Goal: Transaction & Acquisition: Purchase product/service

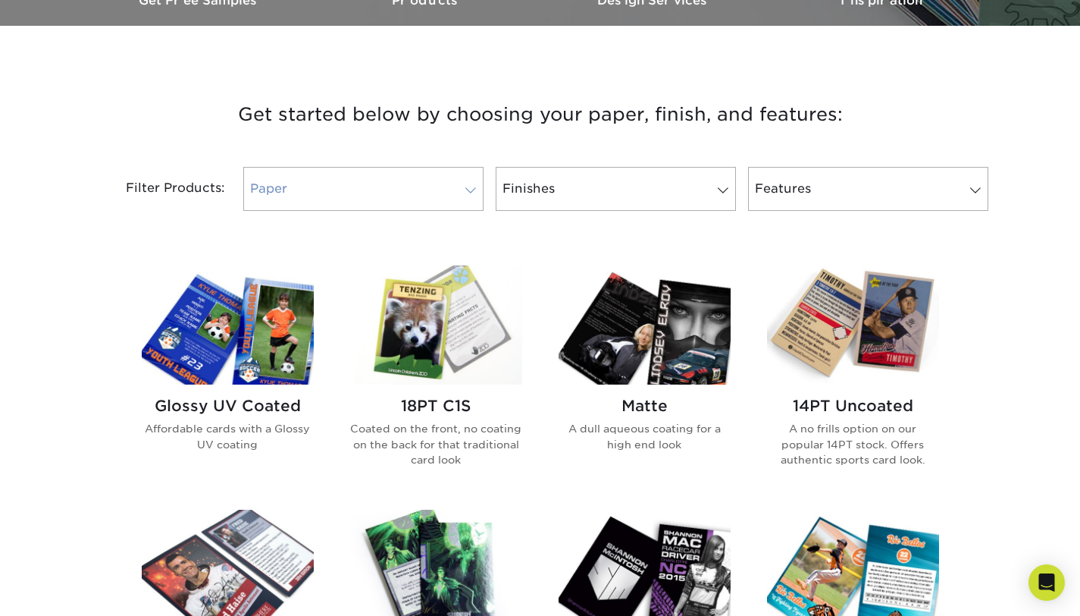
scroll to position [635, 0]
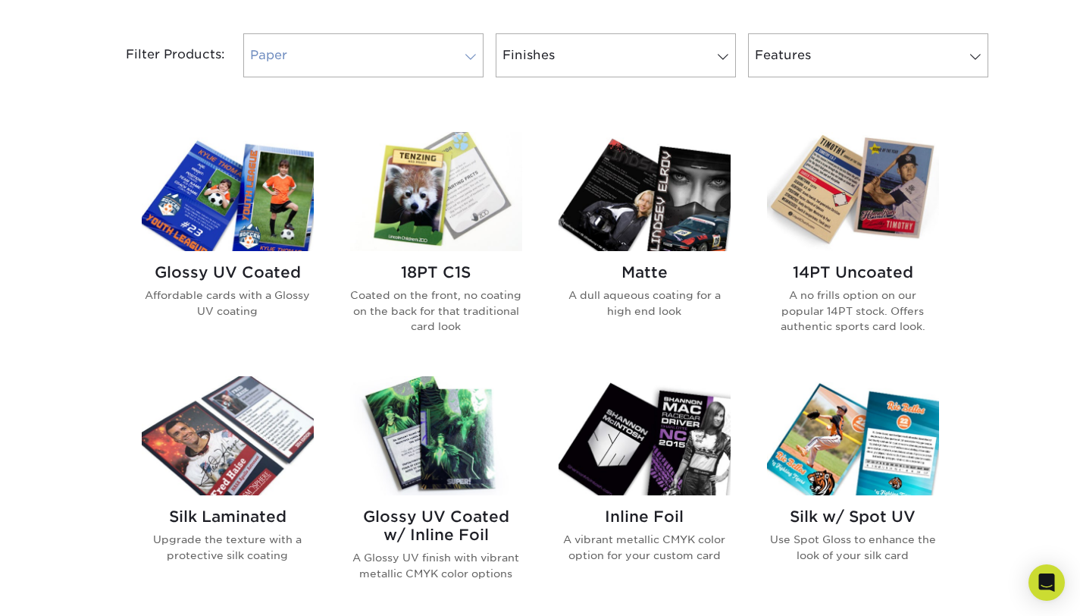
click at [411, 66] on link "Paper" at bounding box center [363, 55] width 240 height 44
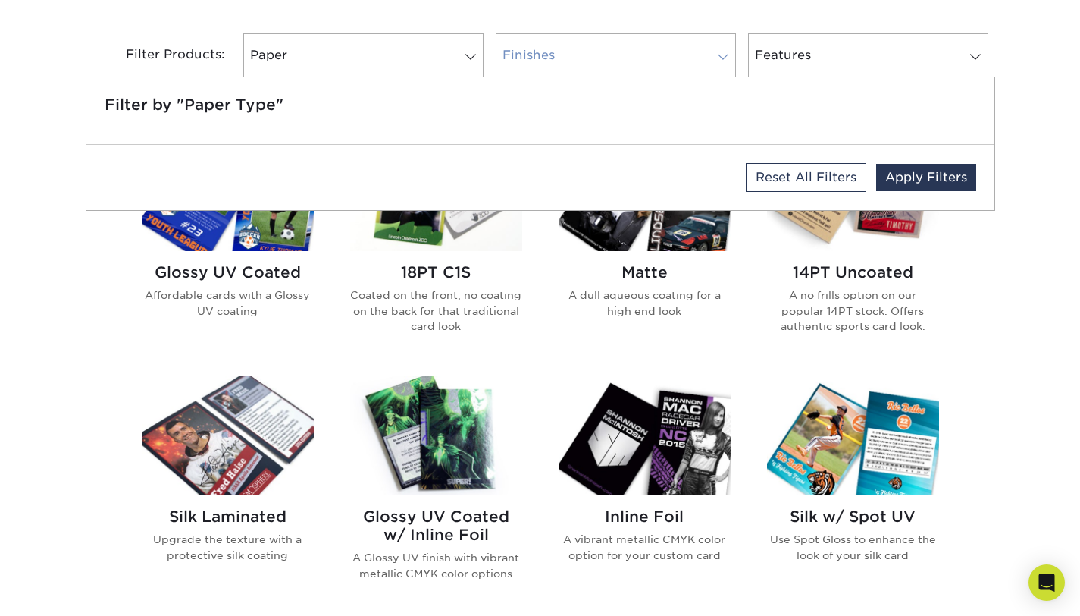
click at [580, 48] on link "Finishes" at bounding box center [616, 55] width 240 height 44
click at [469, 53] on span at bounding box center [470, 57] width 21 height 12
click at [549, 47] on link "Finishes" at bounding box center [616, 55] width 240 height 44
click at [911, 61] on link "Features" at bounding box center [868, 55] width 240 height 44
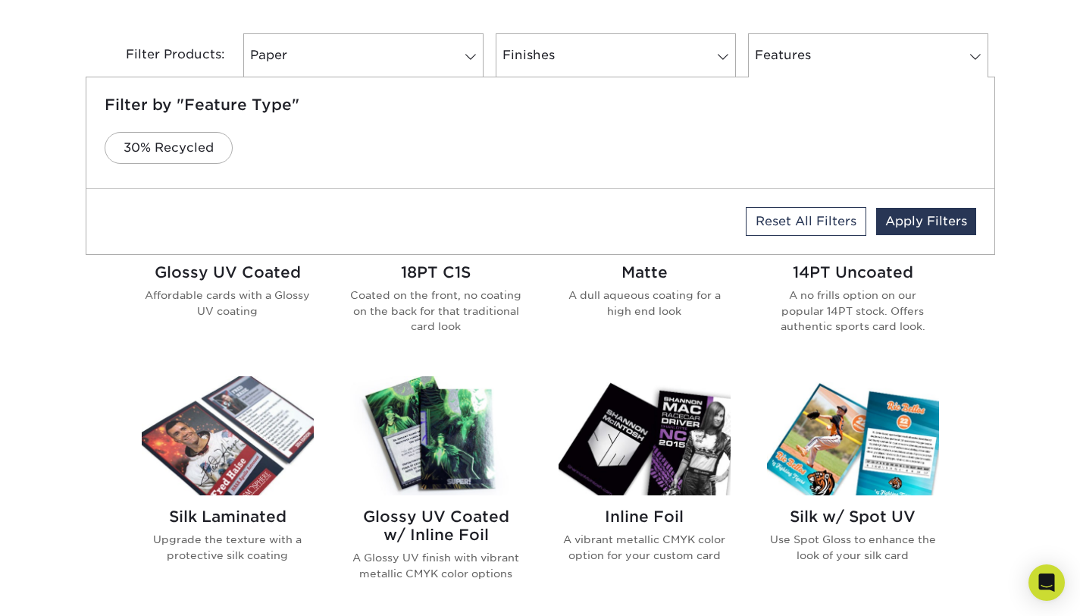
click at [1031, 98] on div "Get started below by choosing your paper, finish, and features: Filtered Matche…" at bounding box center [540, 494] width 1080 height 1131
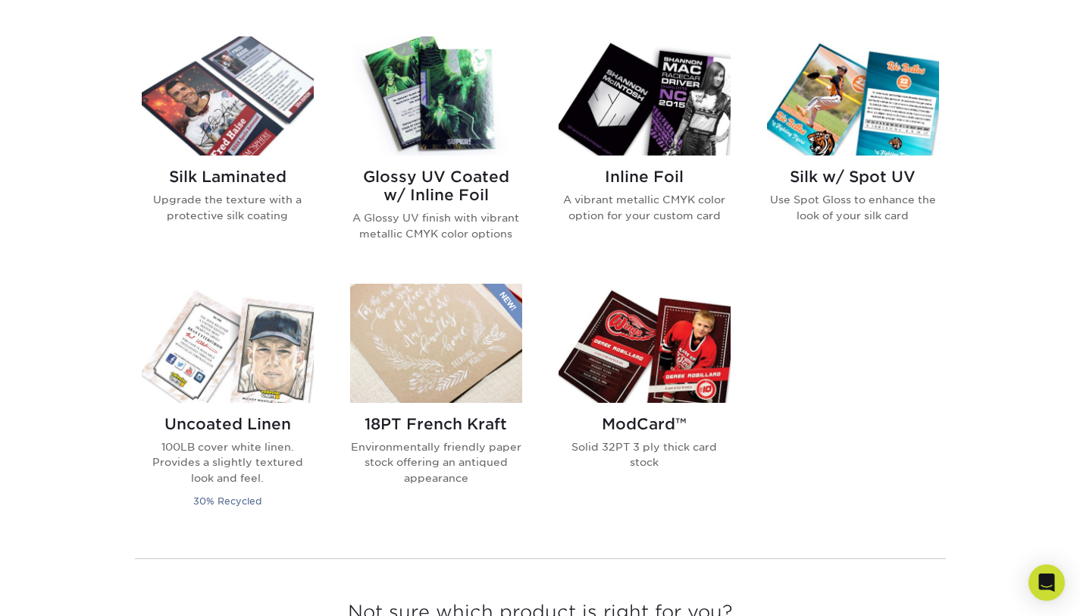
scroll to position [987, 0]
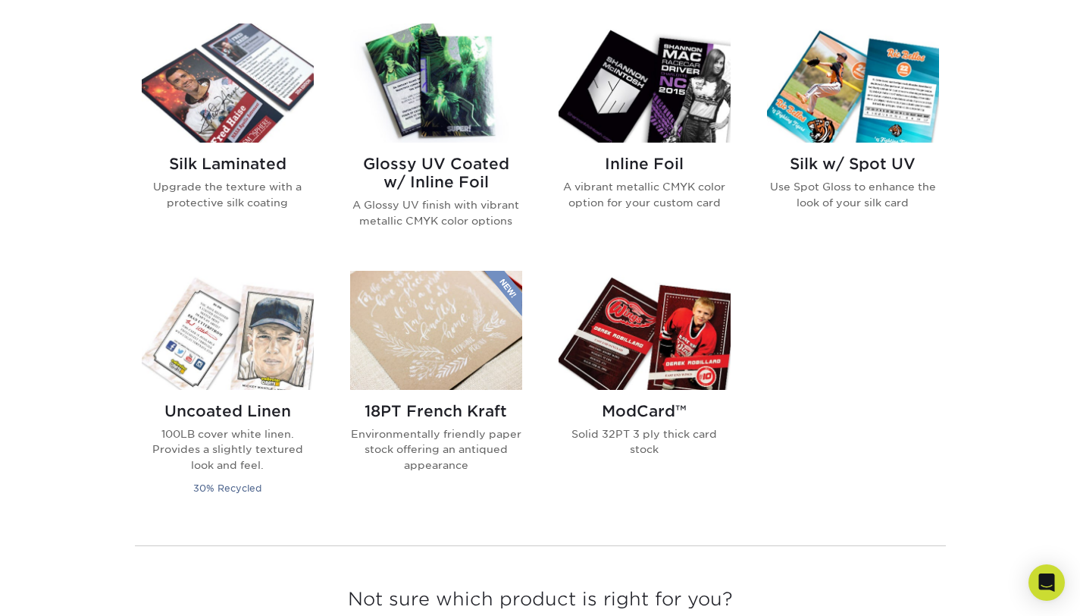
click at [639, 196] on p "A vibrant metallic CMYK color option for your custom card" at bounding box center [645, 194] width 172 height 31
